Goal: Task Accomplishment & Management: Use online tool/utility

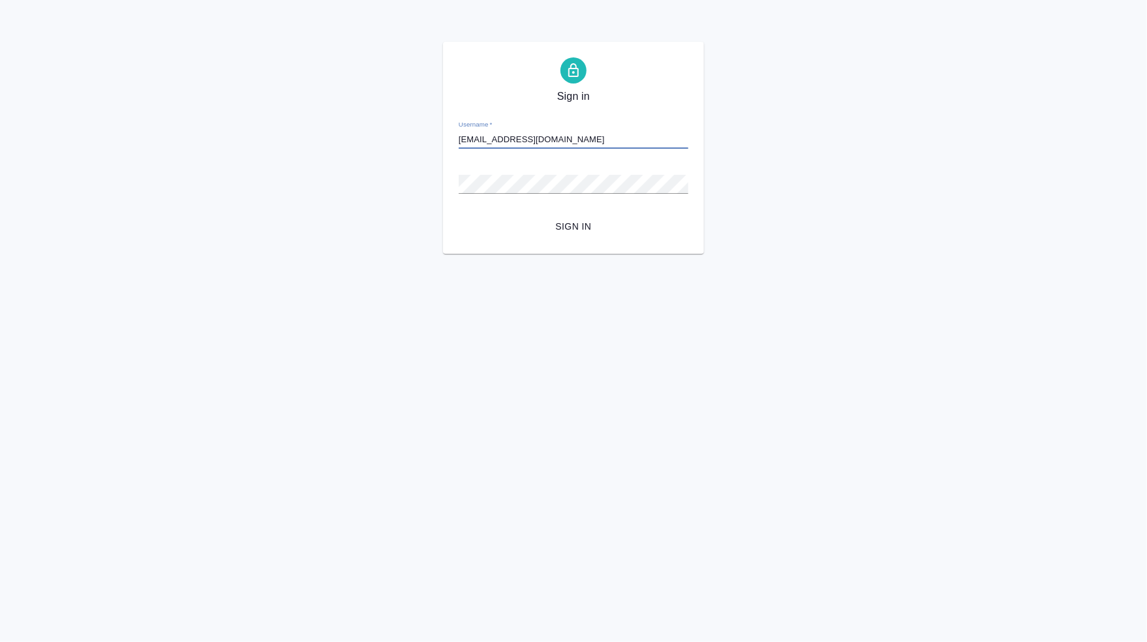
type input "[EMAIL_ADDRESS][DOMAIN_NAME]"
click at [567, 224] on span "Sign in" at bounding box center [573, 227] width 209 height 16
click at [345, 171] on div "Sign in Username   * [EMAIL_ADDRESS][DOMAIN_NAME] Password   * urlPath   * / Si…" at bounding box center [573, 148] width 1147 height 212
click at [565, 226] on span "Sign in" at bounding box center [573, 227] width 209 height 16
click at [555, 135] on input "Username   *" at bounding box center [574, 140] width 230 height 18
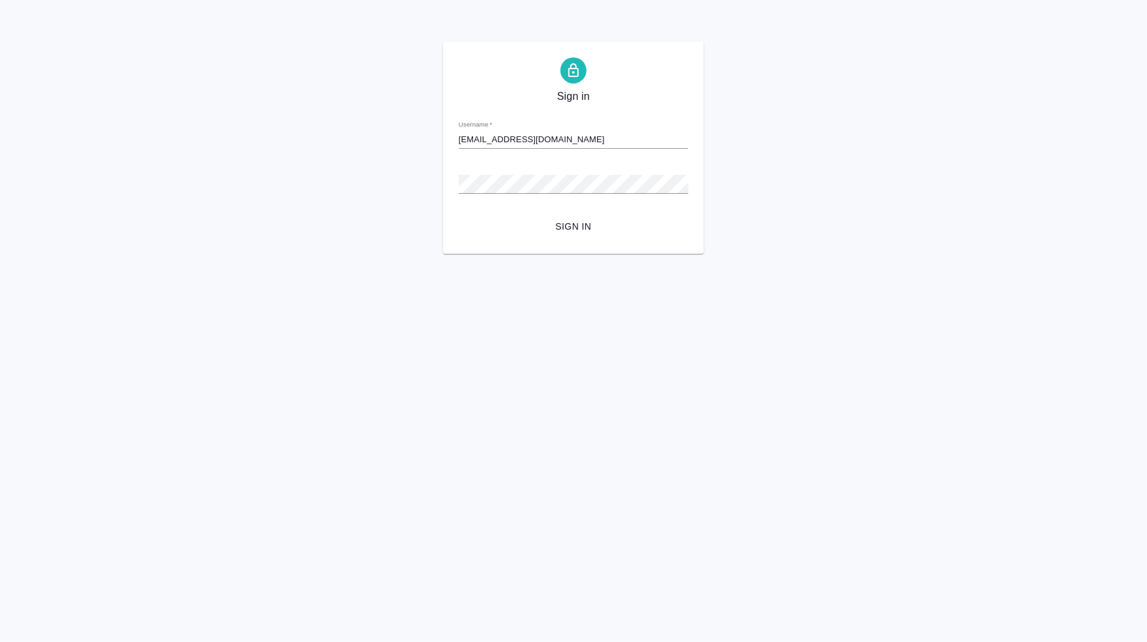
type input "[EMAIL_ADDRESS][DOMAIN_NAME]"
click at [569, 222] on span "Sign in" at bounding box center [573, 227] width 209 height 16
click at [543, 216] on button "Sign in" at bounding box center [574, 227] width 230 height 24
click at [529, 129] on div "Username   *" at bounding box center [574, 134] width 230 height 29
click at [580, 137] on input "Username   *" at bounding box center [574, 140] width 230 height 18
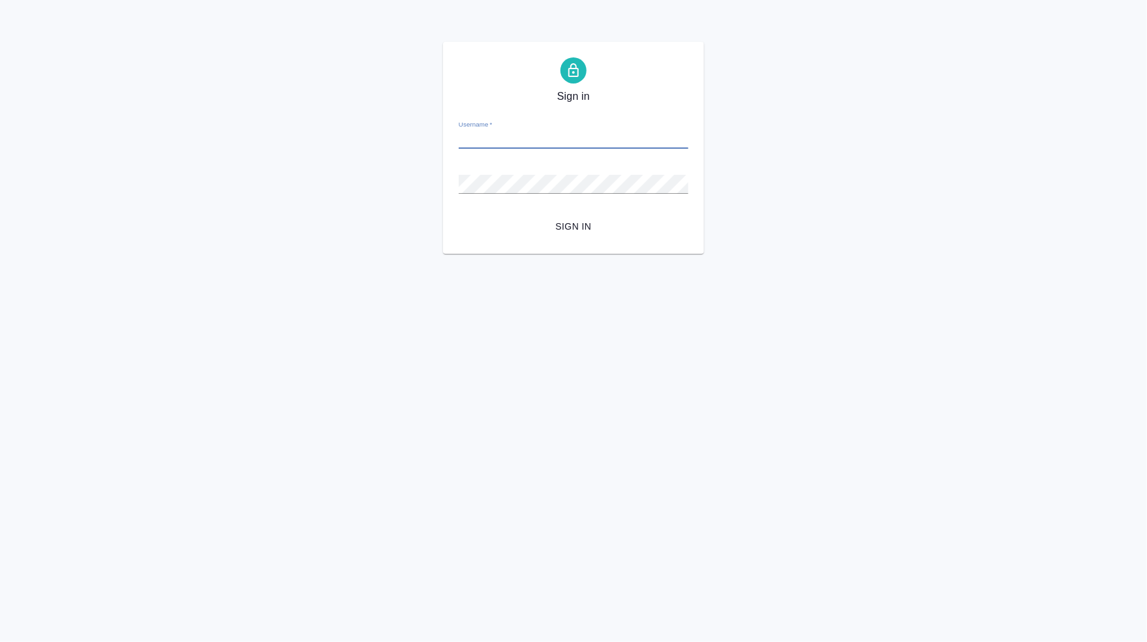
paste input "[EMAIL_ADDRESS][DOMAIN_NAME]"
type input "[EMAIL_ADDRESS][DOMAIN_NAME]"
click at [501, 164] on div "Password   *" at bounding box center [574, 178] width 230 height 29
click at [571, 226] on span "Sign in" at bounding box center [573, 227] width 209 height 16
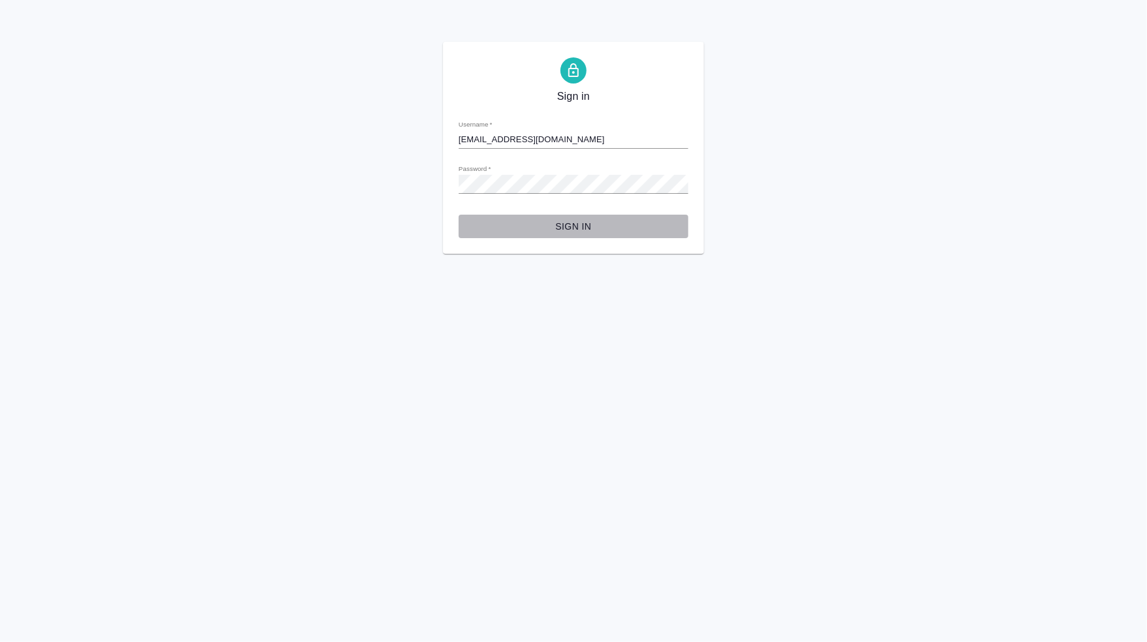
click at [587, 220] on span "Sign in" at bounding box center [573, 227] width 209 height 16
